Goal: Task Accomplishment & Management: Use online tool/utility

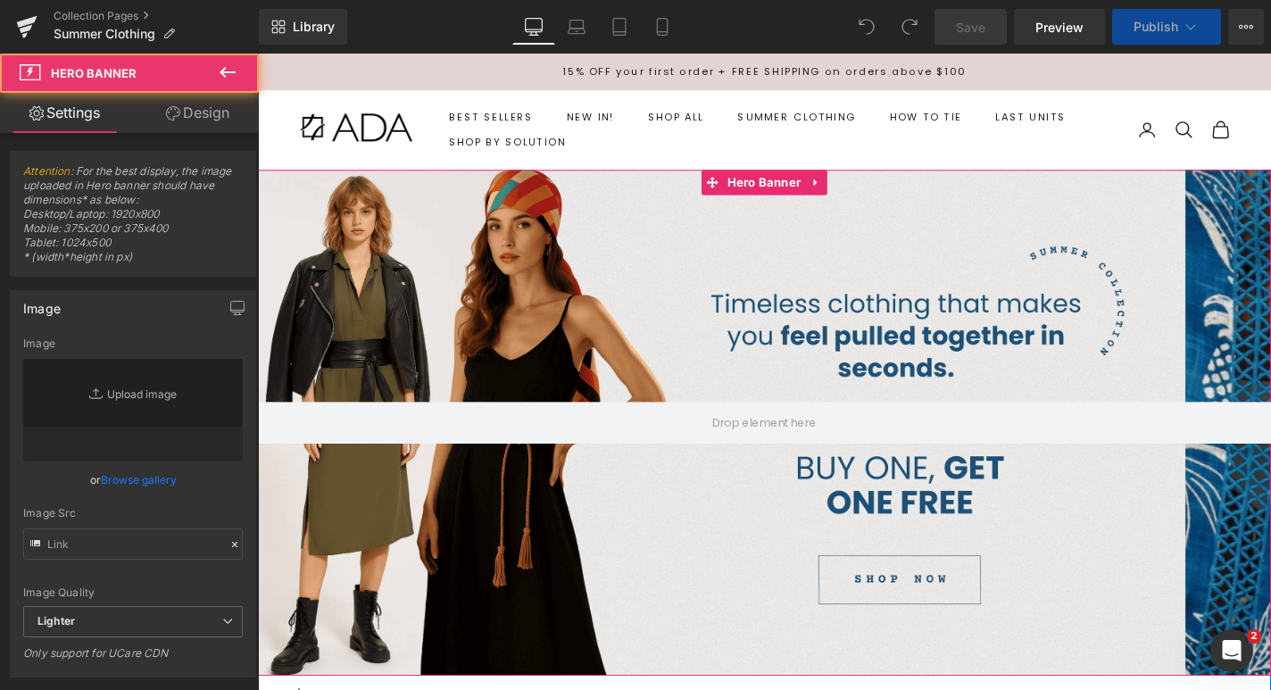
type input "[URL][DOMAIN_NAME]"
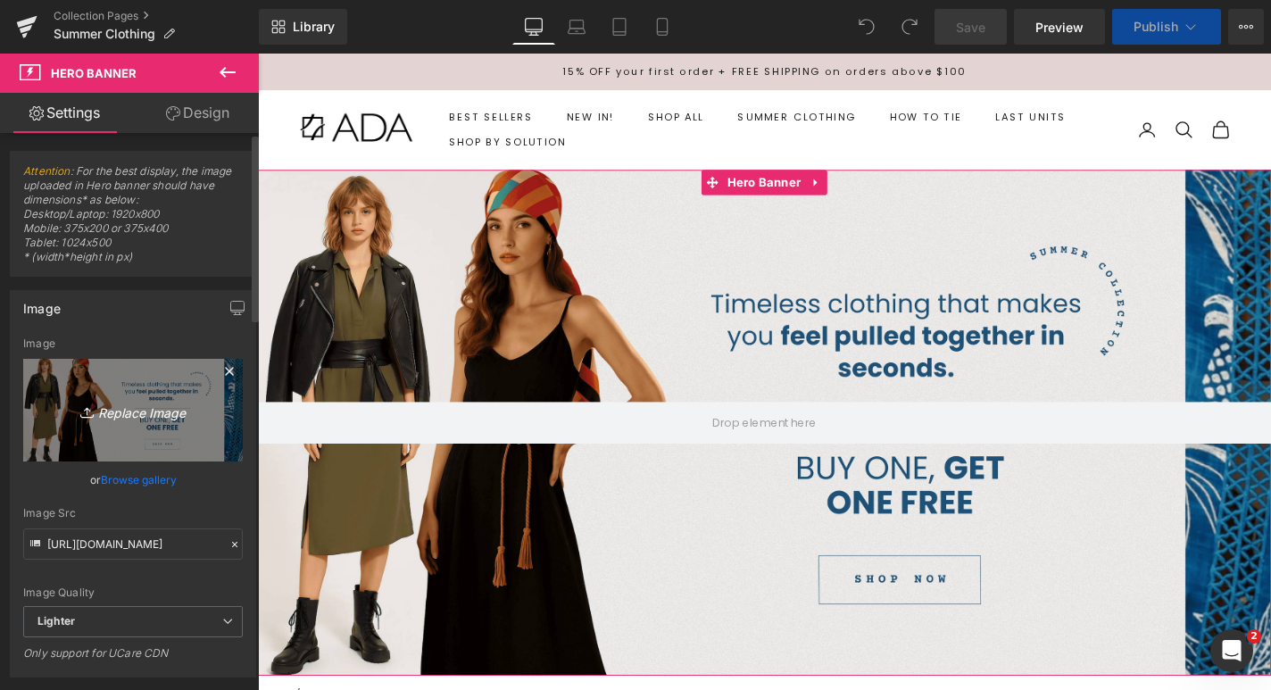
click at [139, 414] on icon "Replace Image" at bounding box center [133, 410] width 143 height 22
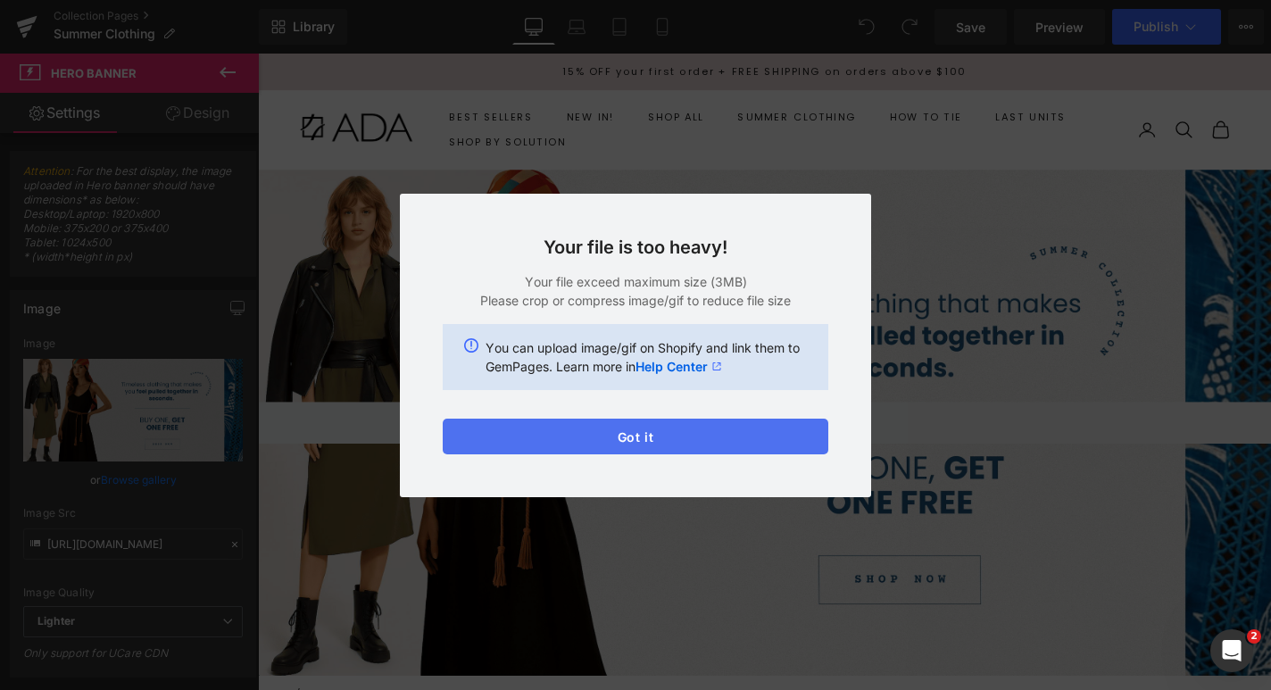
click at [701, 425] on button "Got it" at bounding box center [636, 437] width 386 height 36
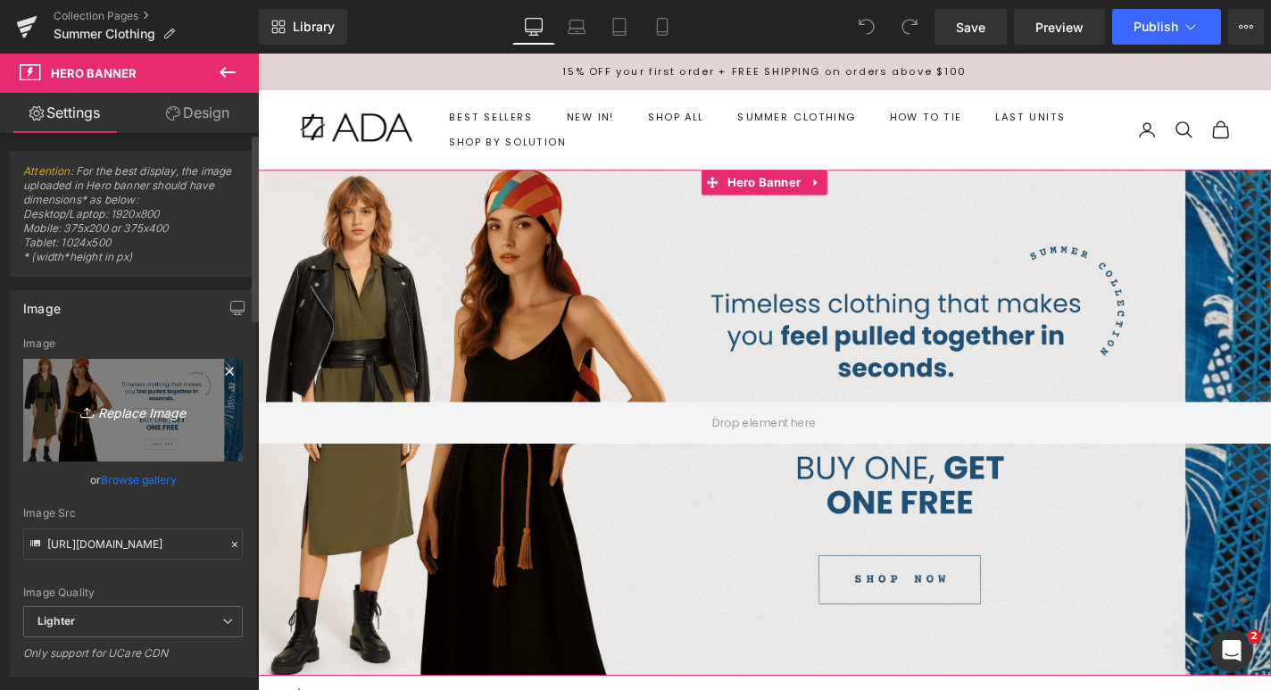
click at [159, 407] on icon "Replace Image" at bounding box center [133, 410] width 143 height 22
click at [125, 412] on icon "Replace Image" at bounding box center [133, 410] width 143 height 22
type input "C:\fakepath\SUMMER CLOTHING Hero banner (3) (1).png"
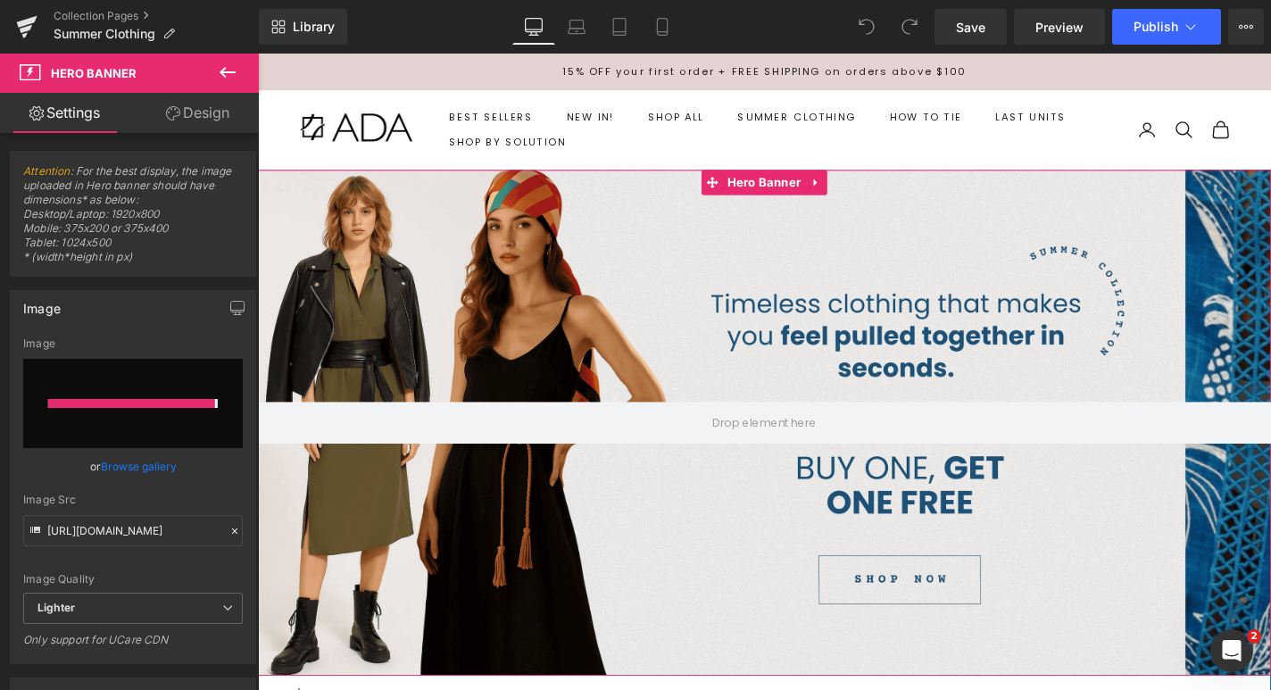
type input "[URL][DOMAIN_NAME]"
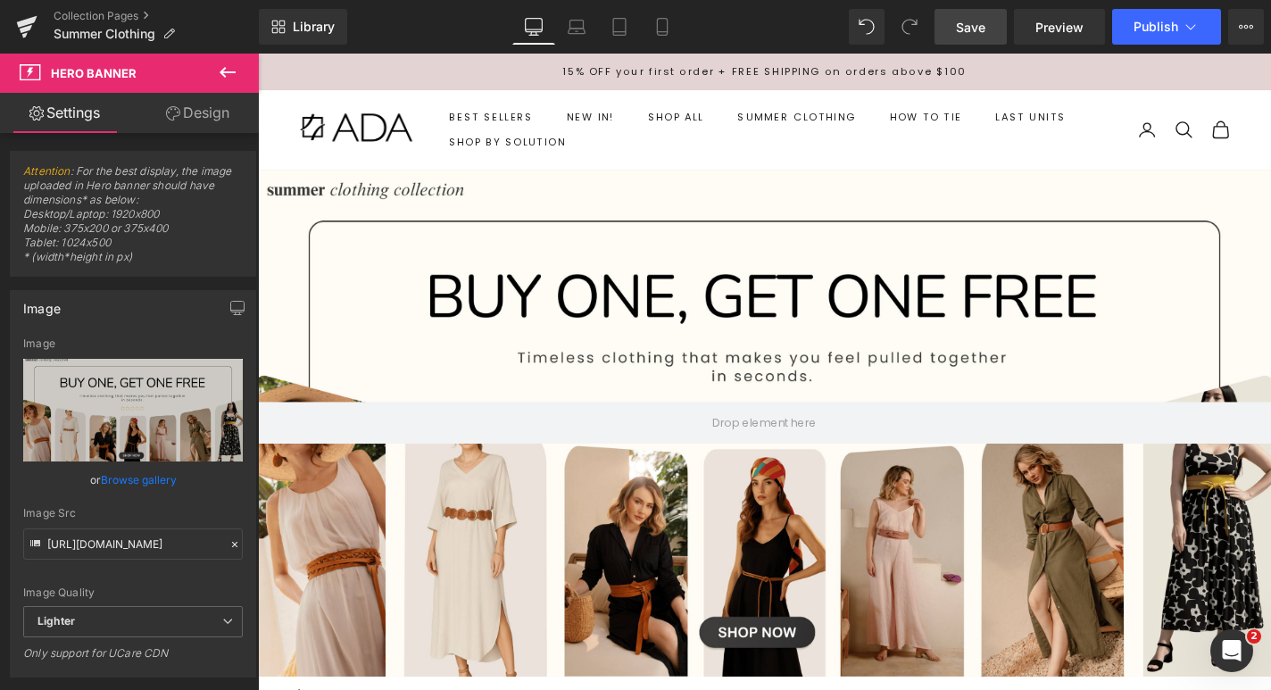
click at [989, 29] on link "Save" at bounding box center [970, 27] width 72 height 36
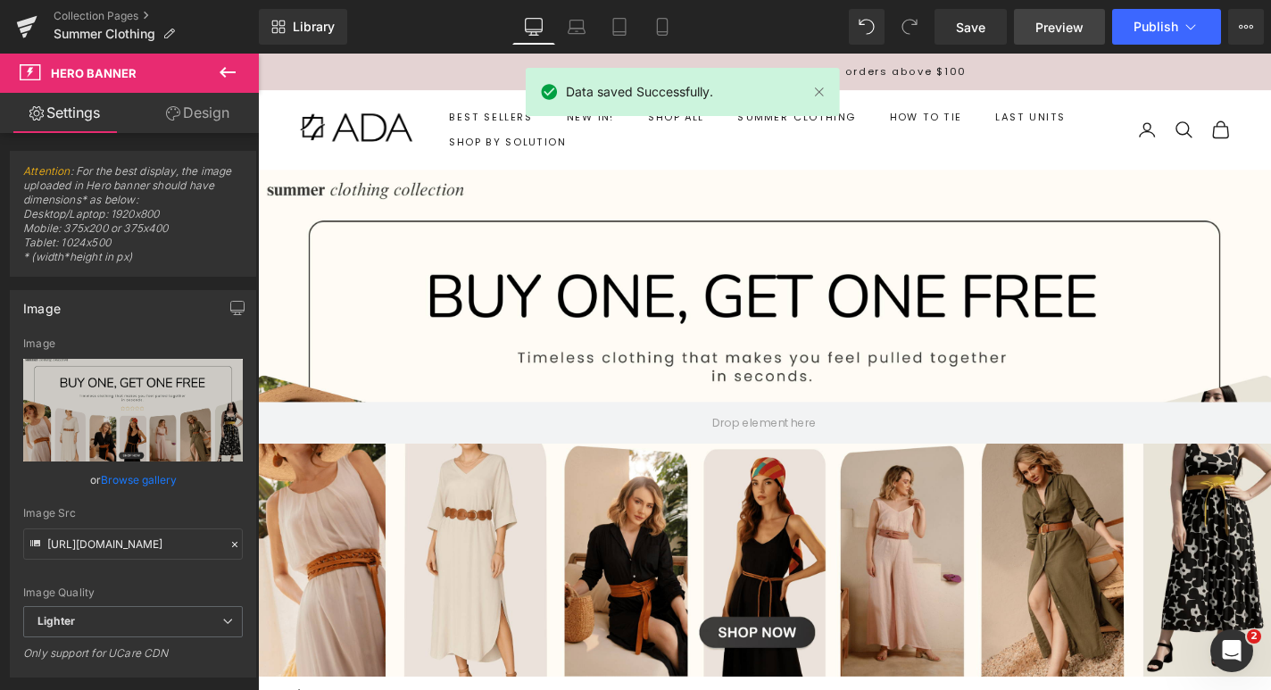
click at [1052, 29] on span "Preview" at bounding box center [1059, 27] width 48 height 19
